Goal: Answer question/provide support

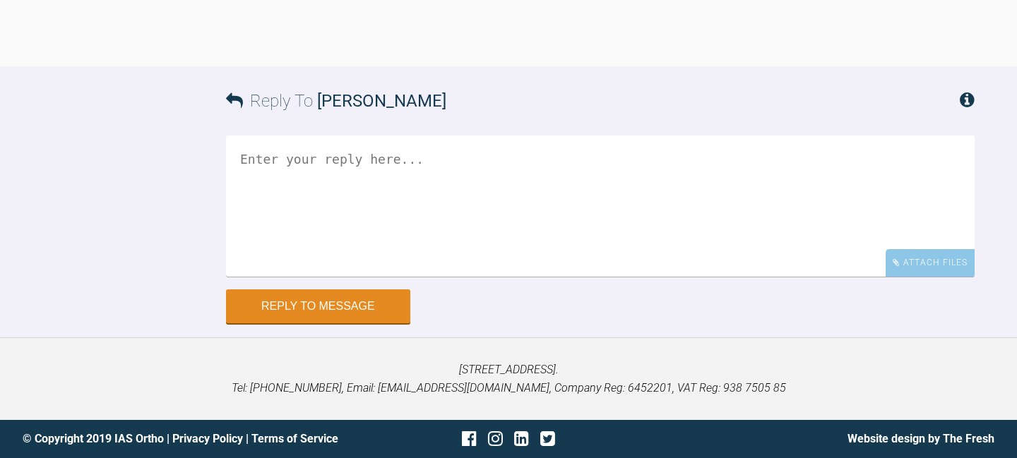
scroll to position [2628, 0]
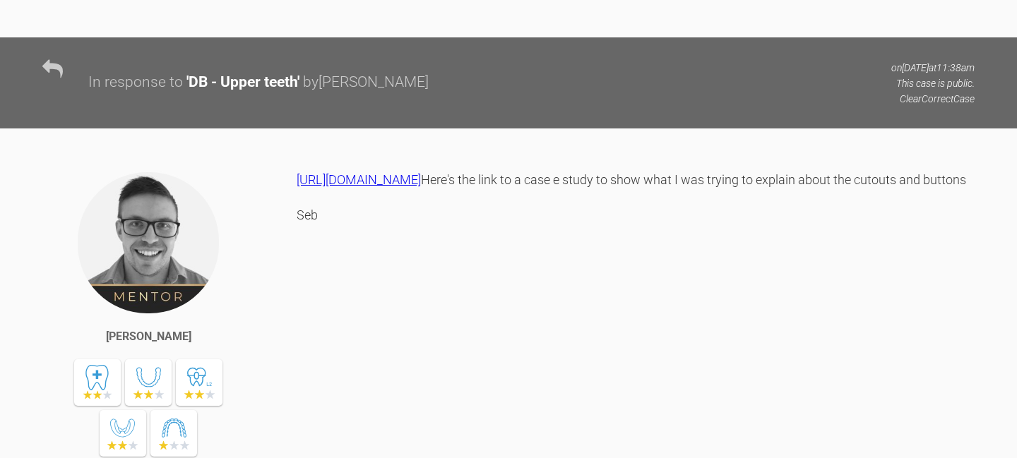
scroll to position [2124, 0]
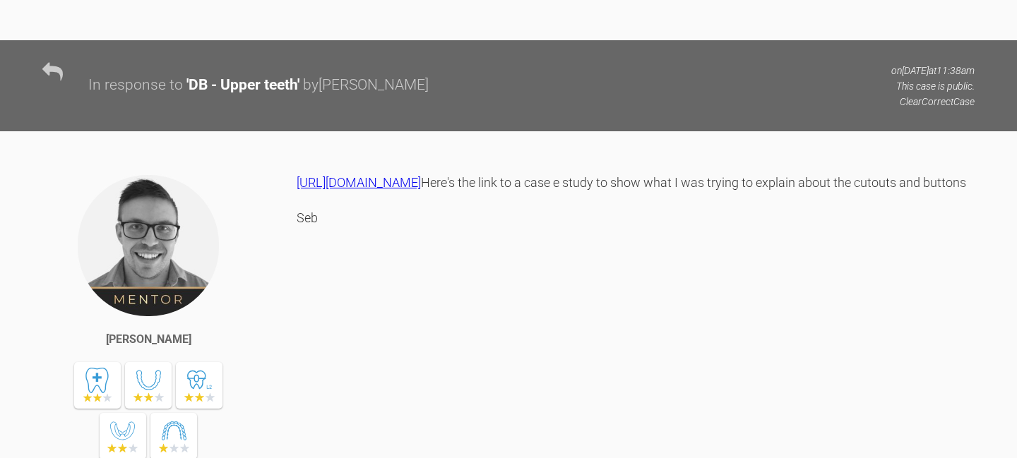
drag, startPoint x: 674, startPoint y: 184, endPoint x: 529, endPoint y: 165, distance: 146.1
copy div "want a bit more expansion around the UR3 (especially the UR2) to allow more spa…"
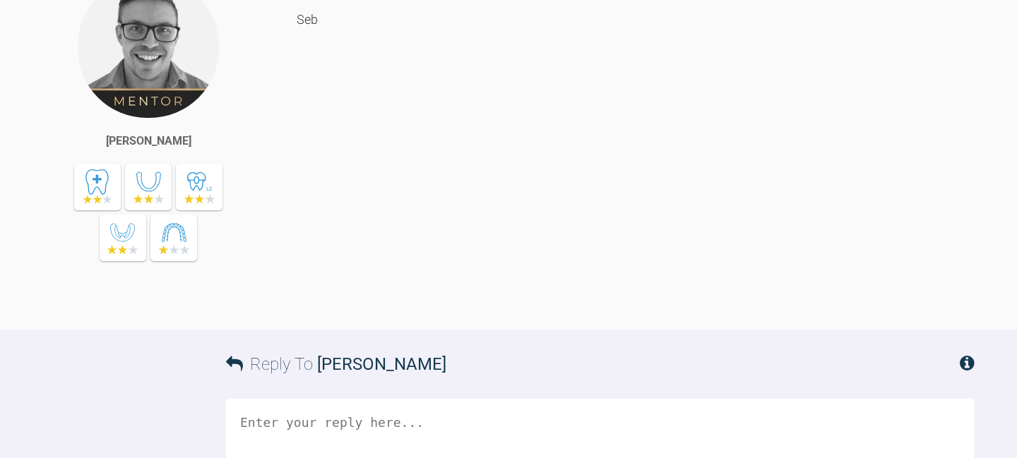
scroll to position [2181, 0]
